Goal: Task Accomplishment & Management: Complete application form

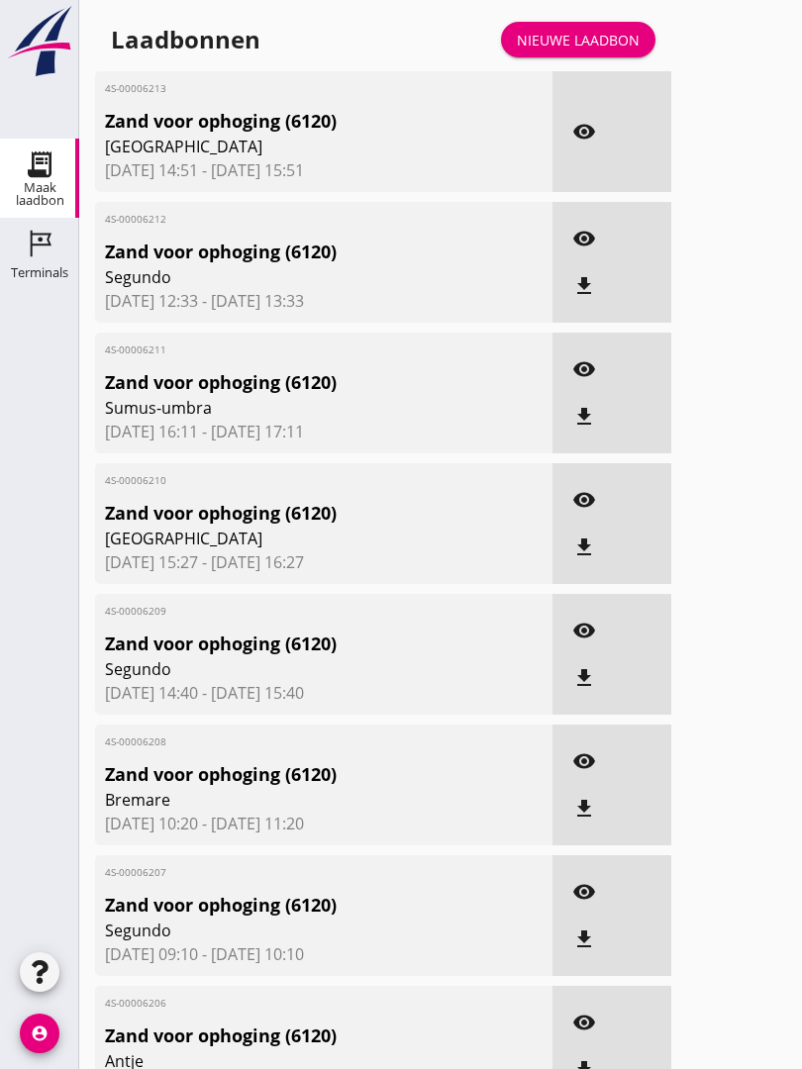
click at [595, 48] on link "Nieuwe laadbon" at bounding box center [578, 40] width 154 height 36
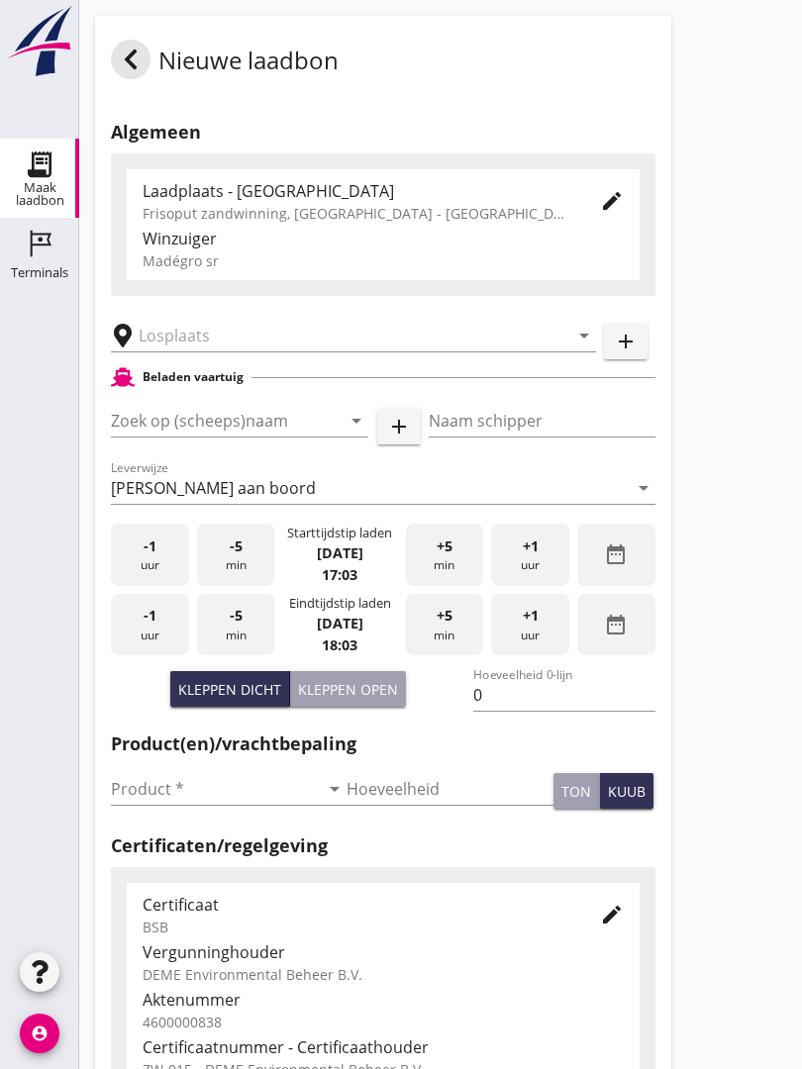
click at [211, 351] on input "text" at bounding box center [340, 336] width 402 height 32
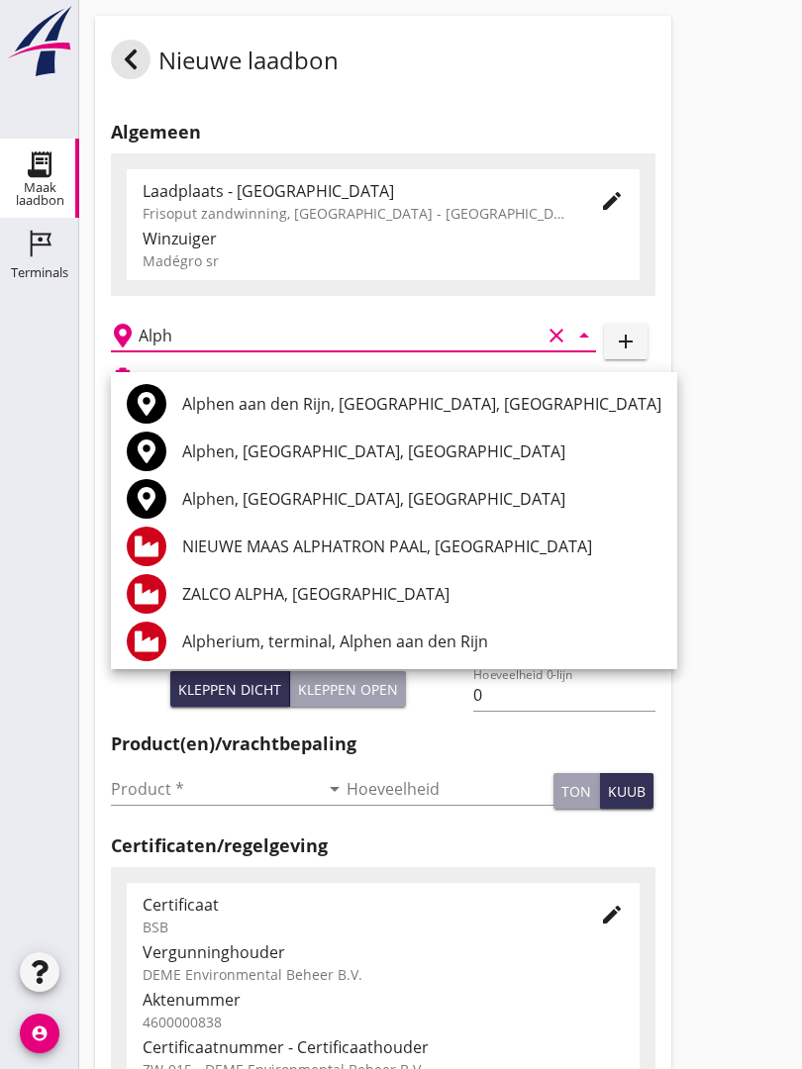
click at [293, 407] on div "Alphen aan den Rijn, [GEOGRAPHIC_DATA], [GEOGRAPHIC_DATA]" at bounding box center [421, 404] width 479 height 24
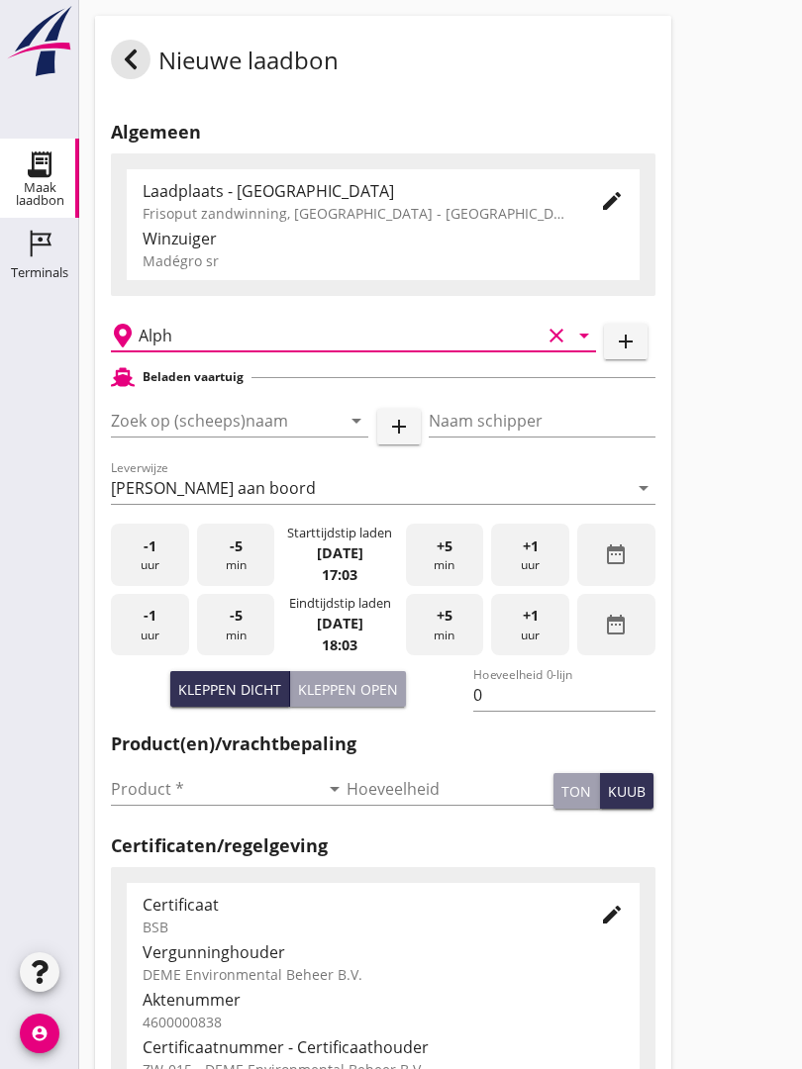
type input "Alphen aan den Rijn, [GEOGRAPHIC_DATA], [GEOGRAPHIC_DATA]"
click at [270, 437] on input "Zoek op (scheeps)naam" at bounding box center [212, 421] width 202 height 32
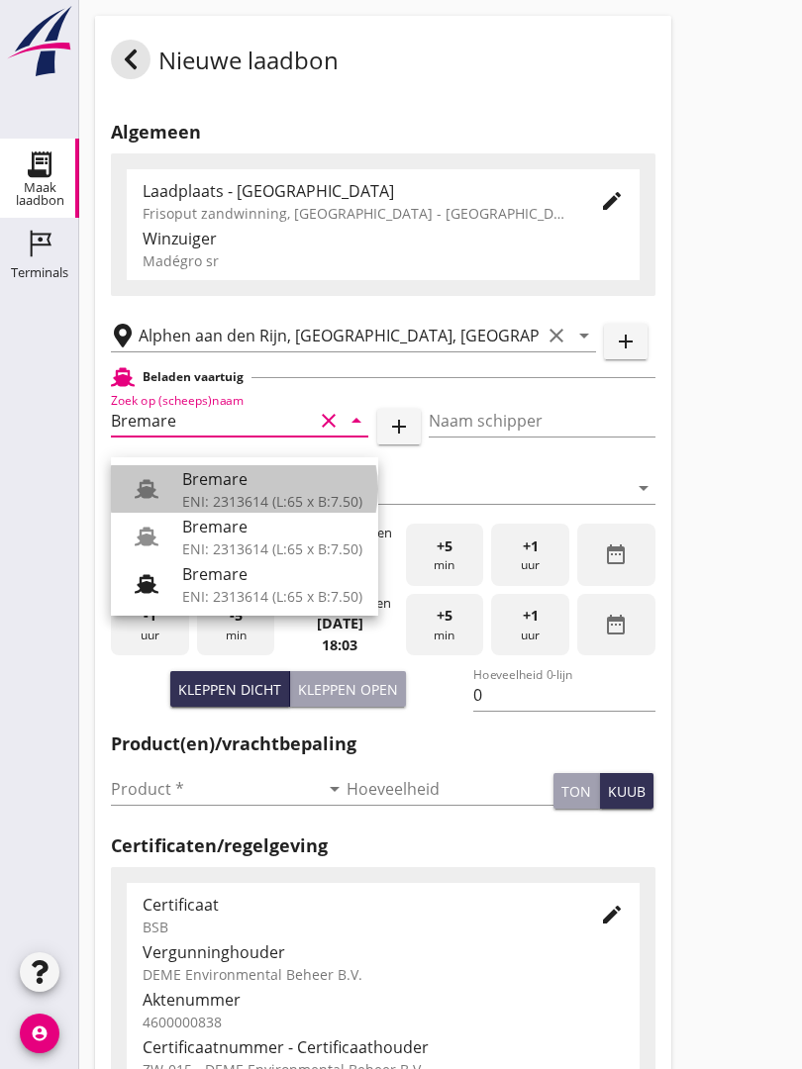
click at [243, 487] on div "Bremare" at bounding box center [272, 479] width 180 height 24
type input "Bremare"
type input "[PERSON_NAME]"
type input "429"
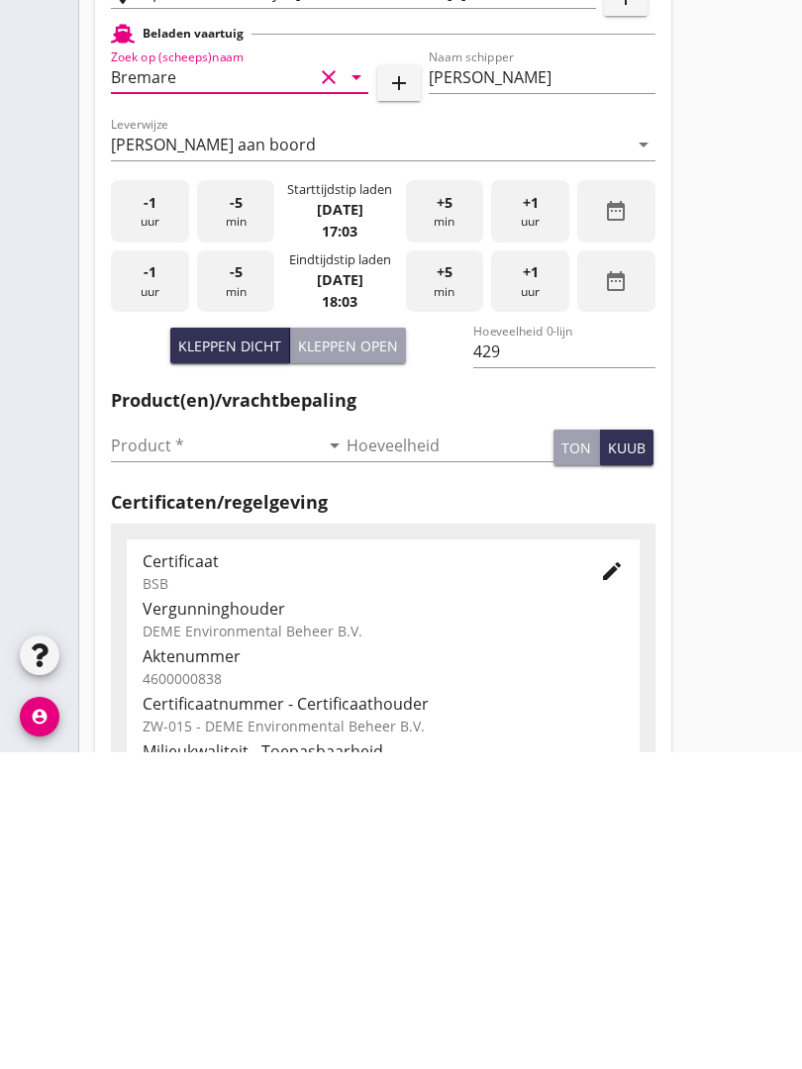
scroll to position [29, 0]
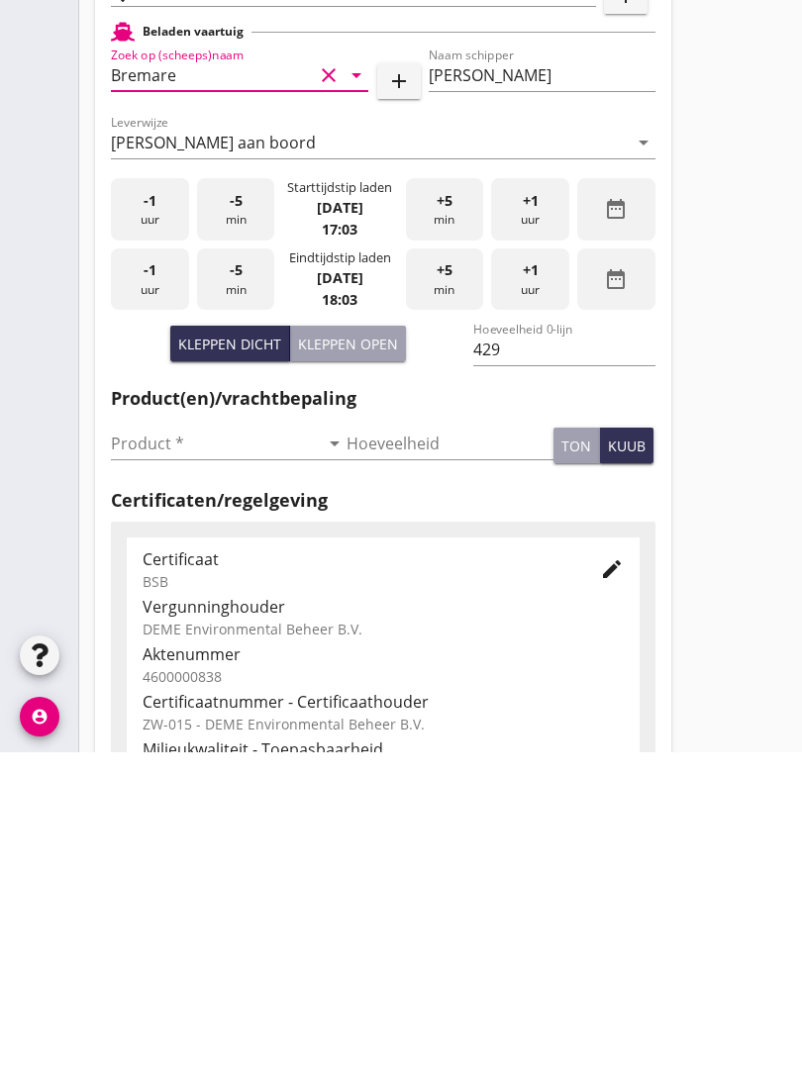
click at [152, 744] on input "Product *" at bounding box center [215, 760] width 208 height 32
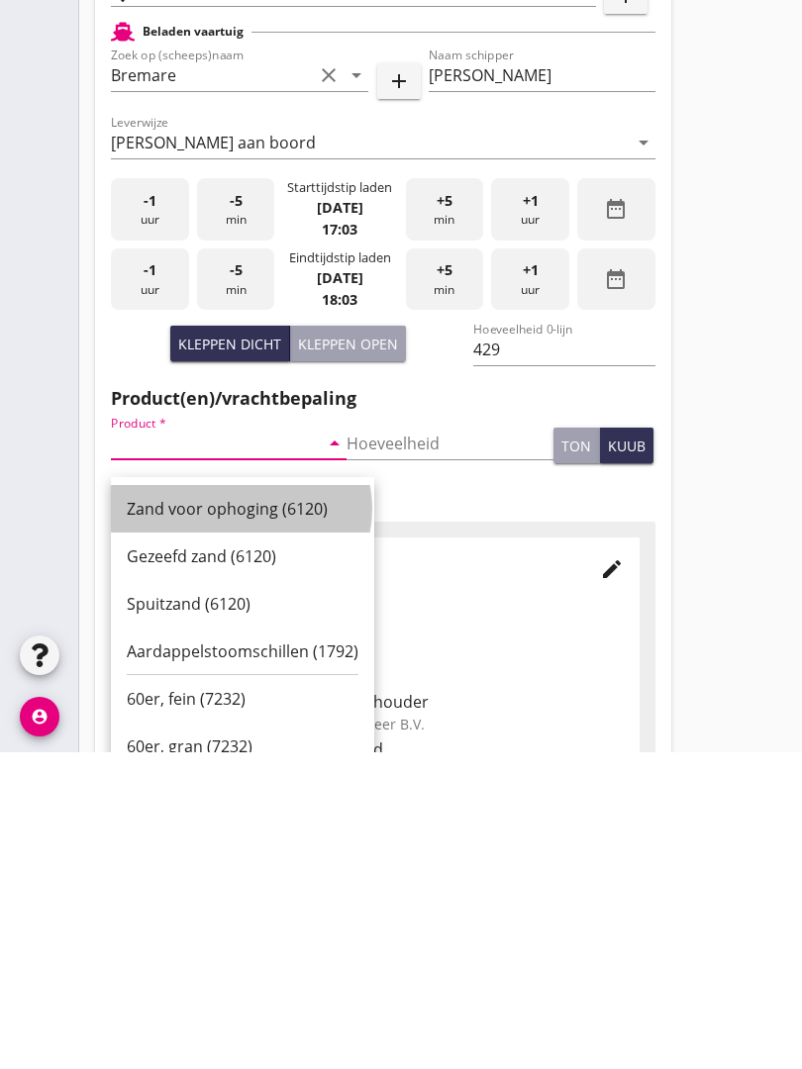
click at [240, 814] on div "Zand voor ophoging (6120)" at bounding box center [243, 826] width 232 height 24
type input "Zand voor ophoging (6120)"
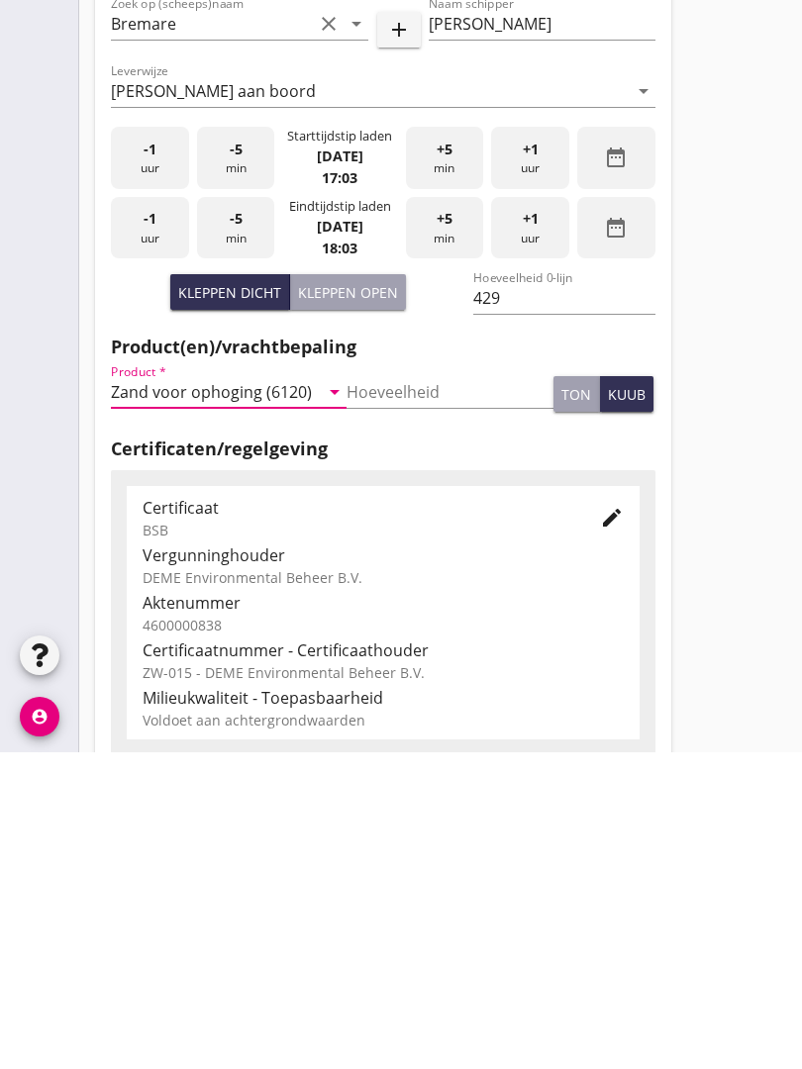
scroll to position [346, 0]
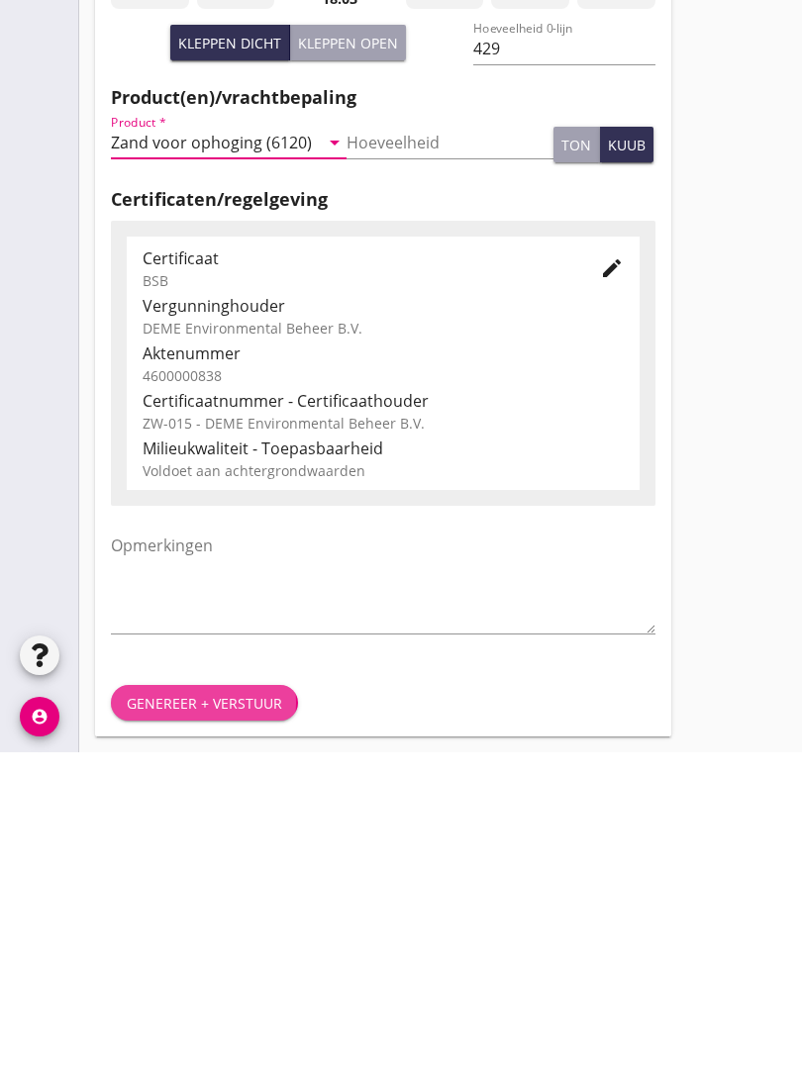
click at [223, 1010] on div "Genereer + verstuur" at bounding box center [204, 1020] width 155 height 21
